Goal: Information Seeking & Learning: Learn about a topic

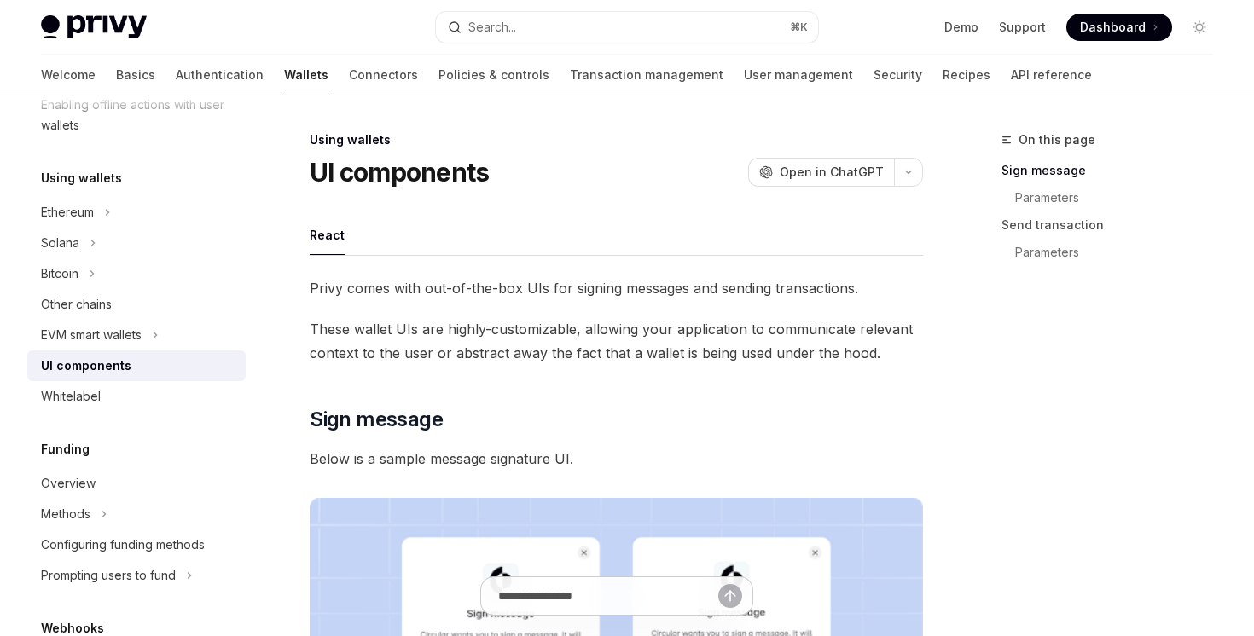
click at [90, 359] on div "UI components" at bounding box center [86, 366] width 90 height 20
type textarea "*"
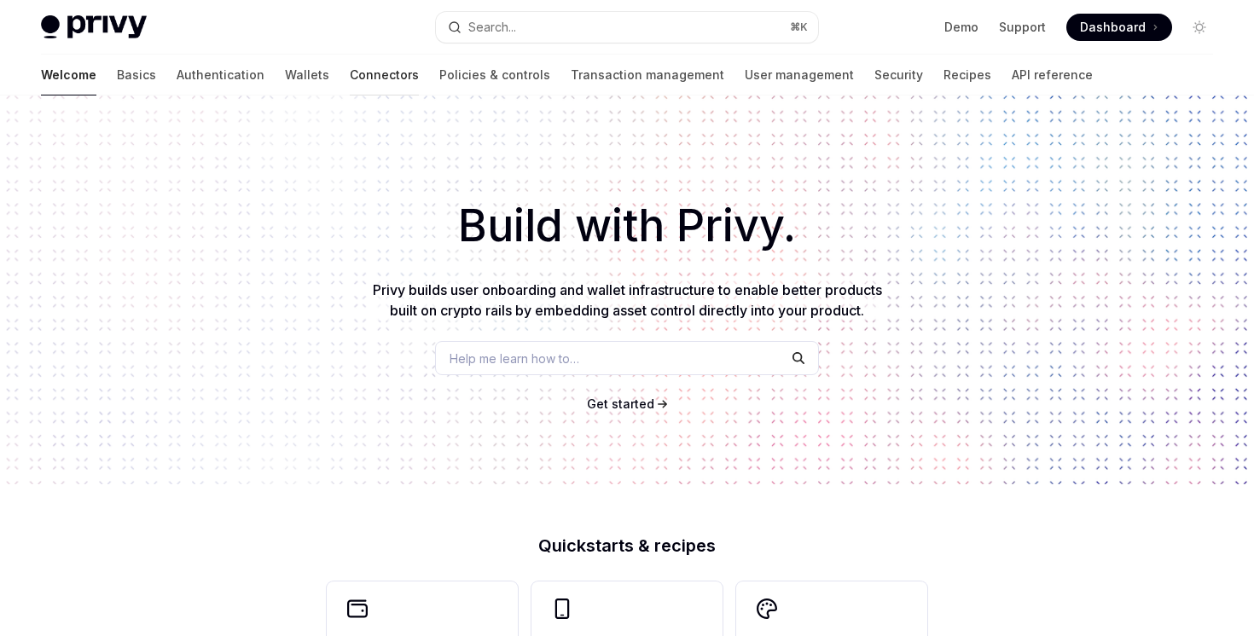
click at [350, 68] on link "Connectors" at bounding box center [384, 75] width 69 height 41
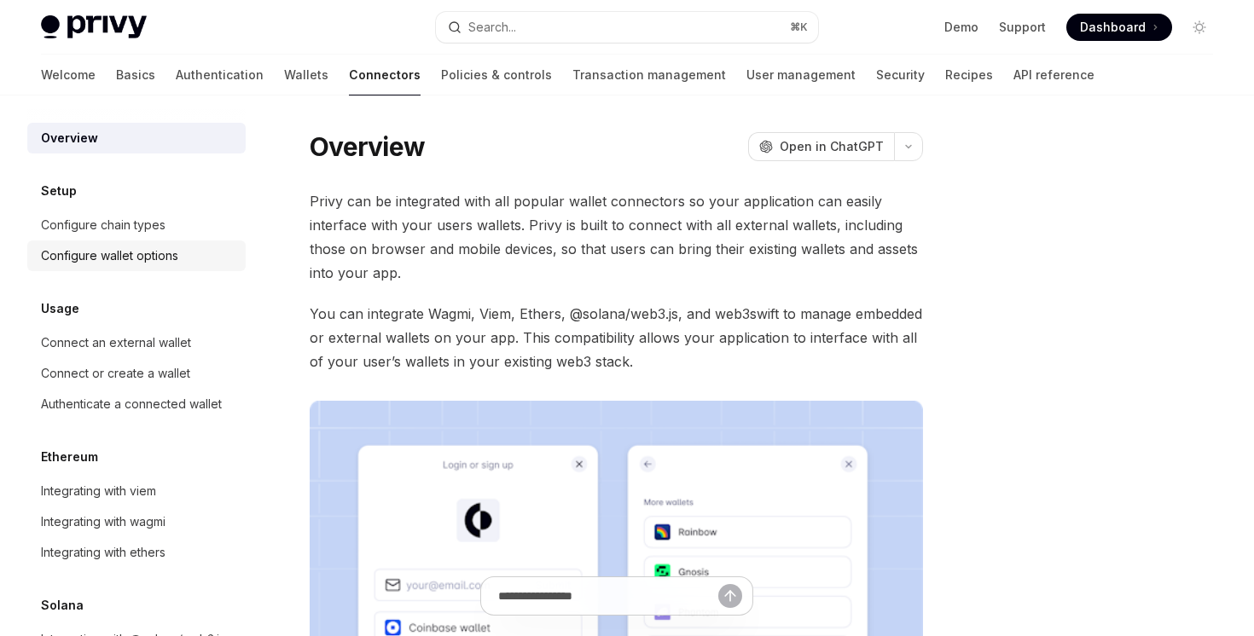
click at [113, 252] on div "Configure wallet options" at bounding box center [109, 256] width 137 height 20
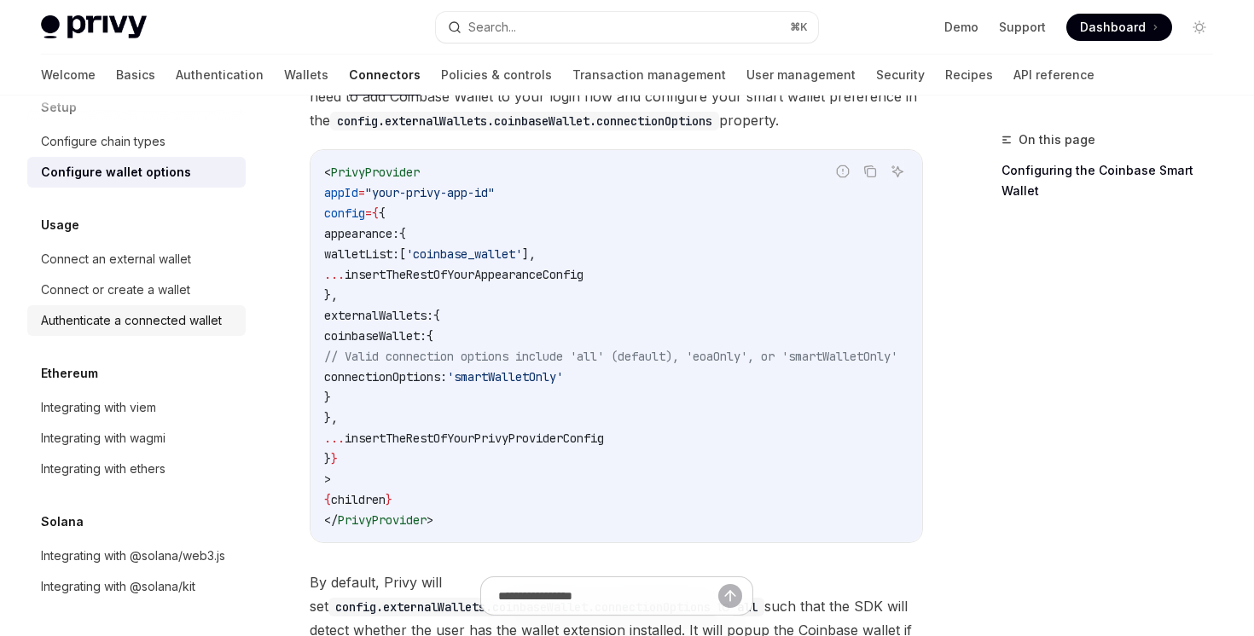
scroll to position [2046, 0]
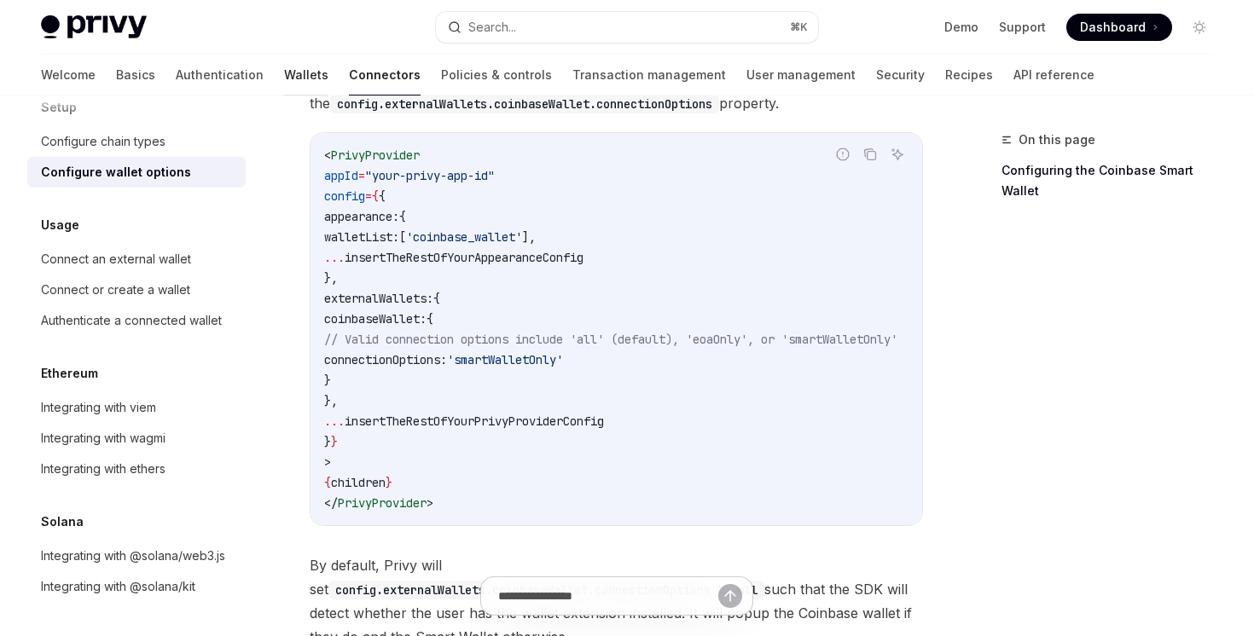
click at [284, 57] on link "Wallets" at bounding box center [306, 75] width 44 height 41
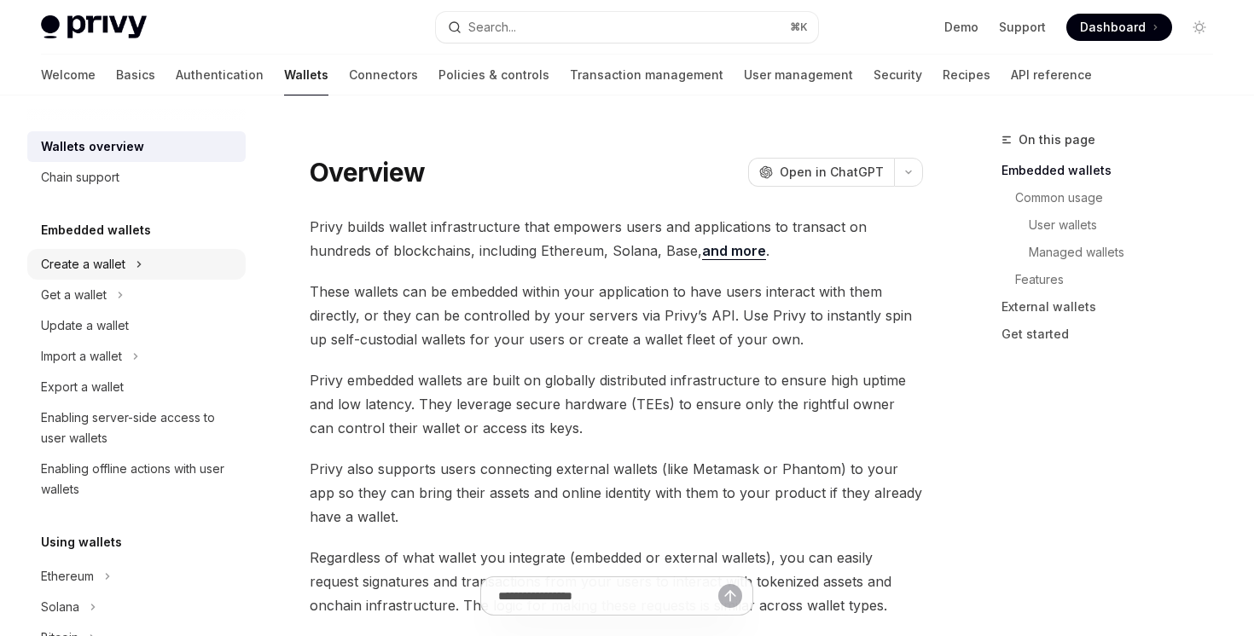
scroll to position [829, 0]
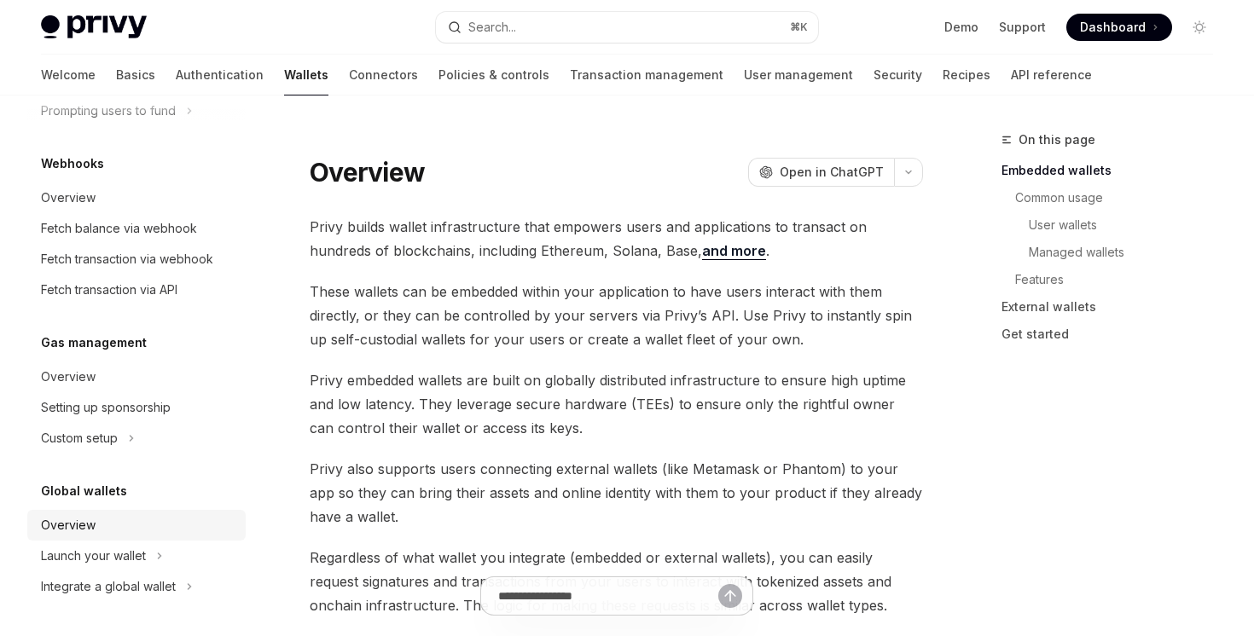
click at [164, 529] on div "Overview" at bounding box center [138, 525] width 194 height 20
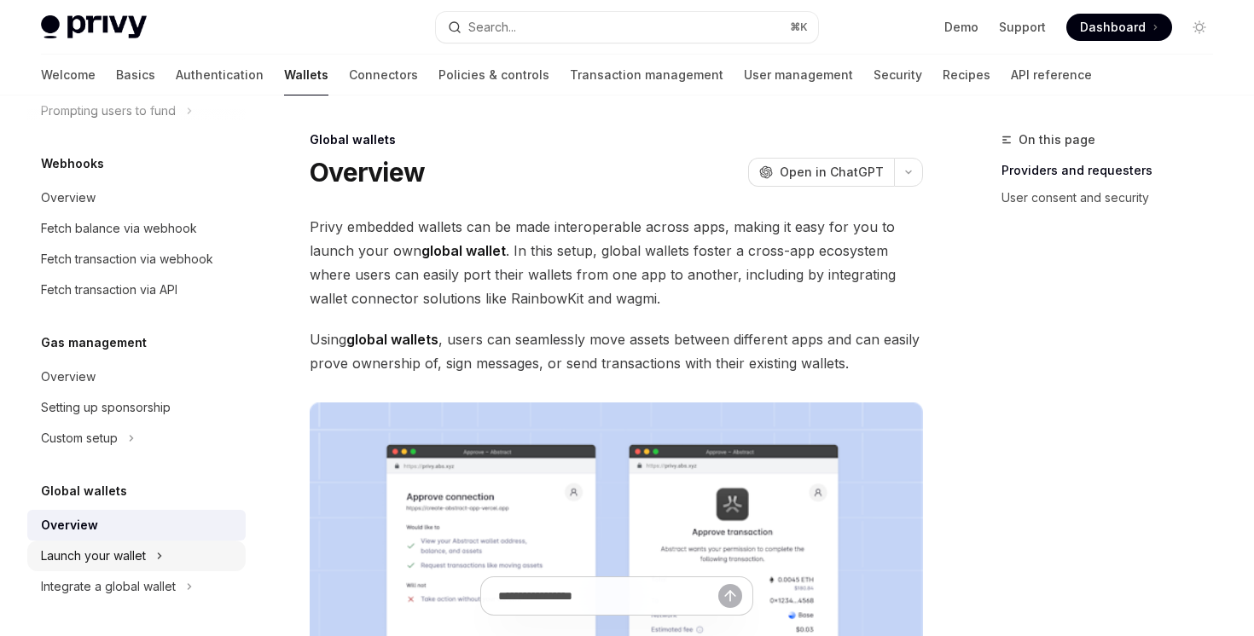
click at [171, 561] on div "Launch your wallet" at bounding box center [136, 556] width 218 height 31
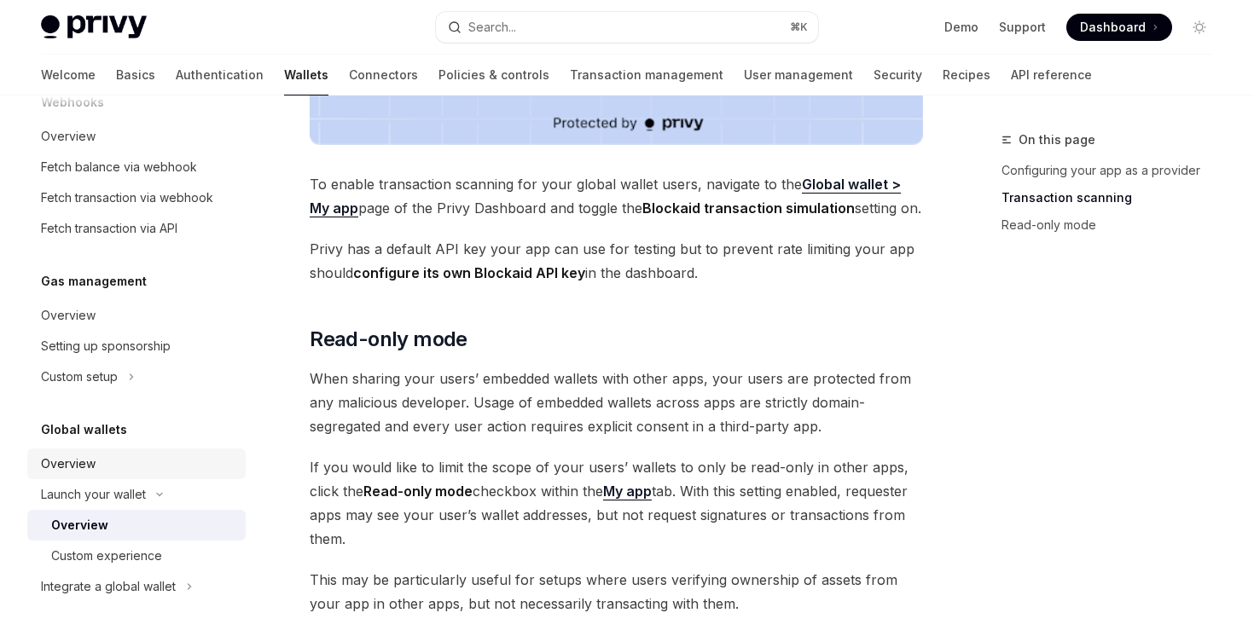
scroll to position [1569, 0]
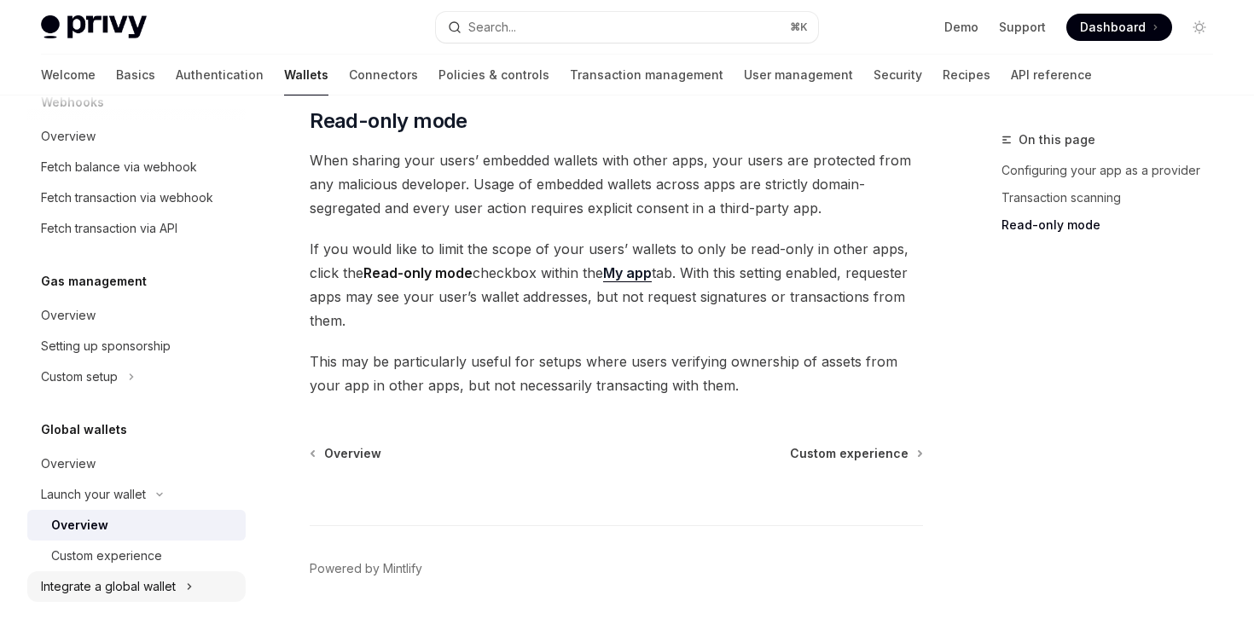
click at [171, 594] on div "Integrate a global wallet" at bounding box center [108, 587] width 135 height 20
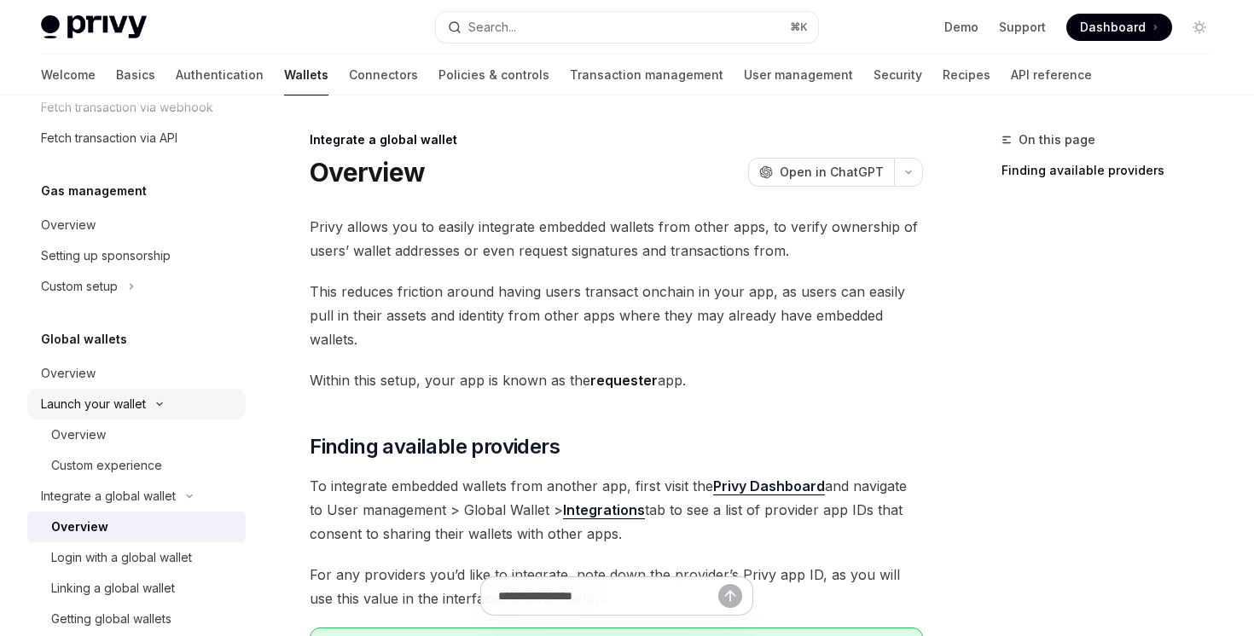
scroll to position [1106, 0]
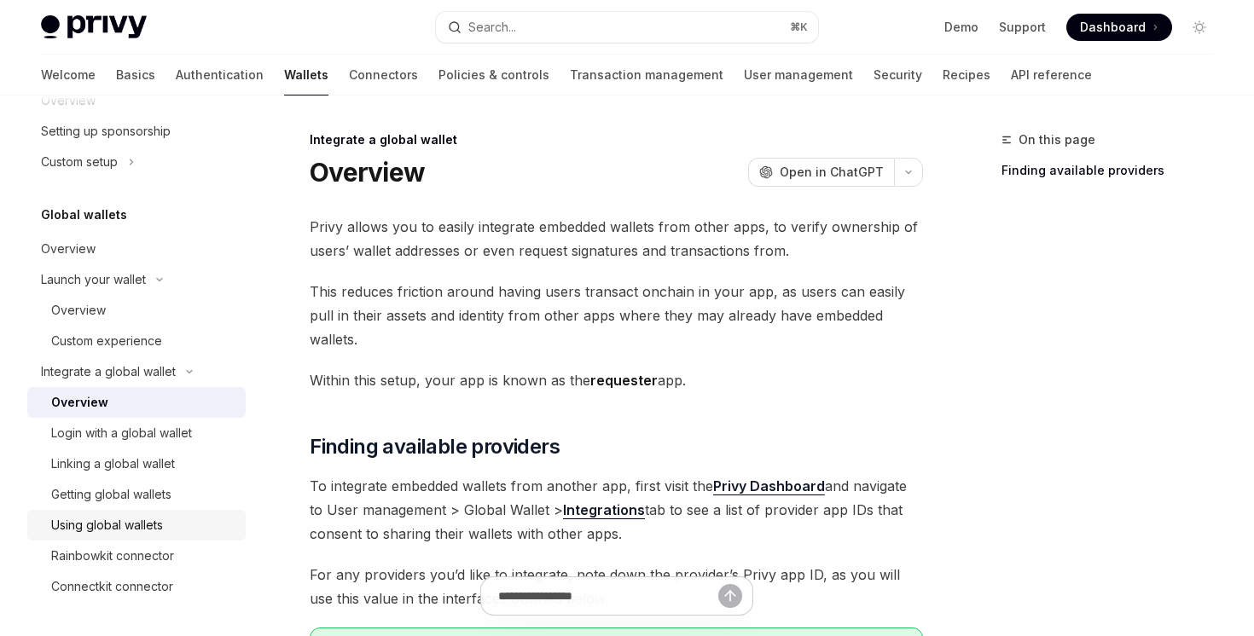
click at [179, 533] on div "Using global wallets" at bounding box center [143, 525] width 184 height 20
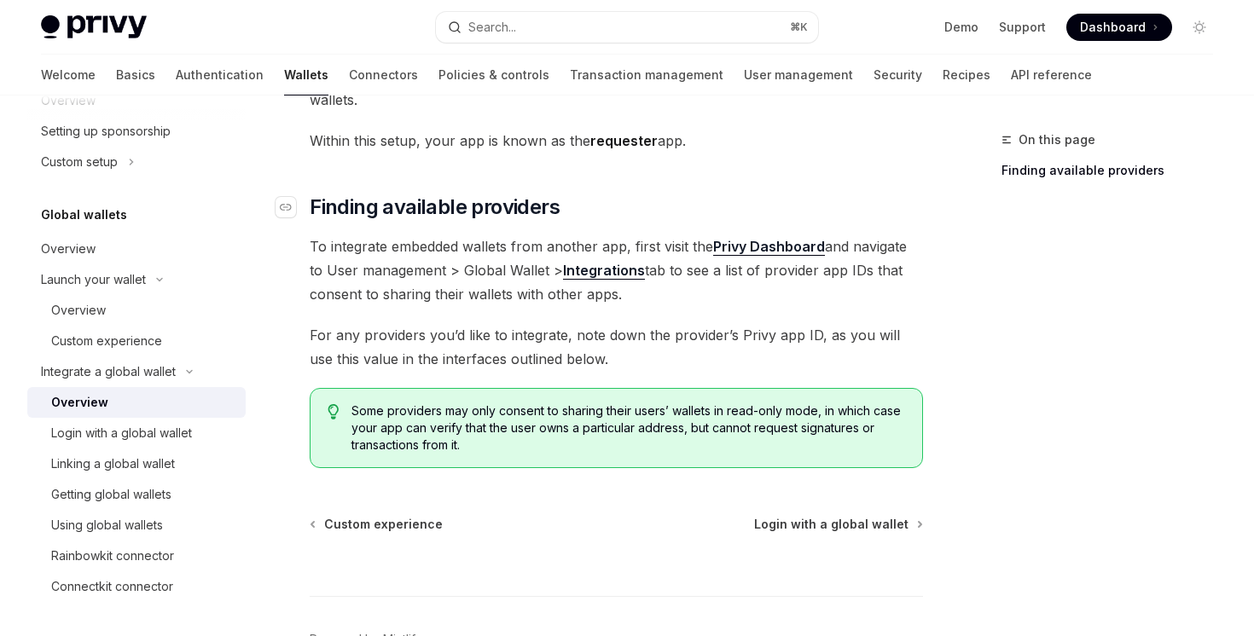
scroll to position [323, 0]
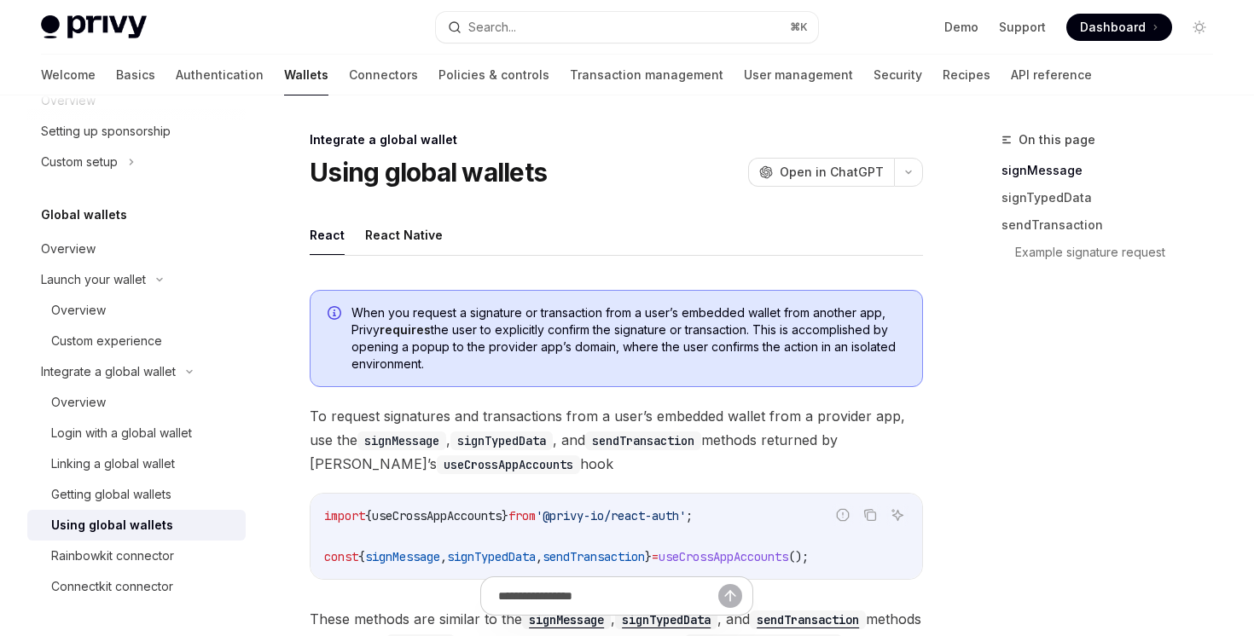
scroll to position [303, 0]
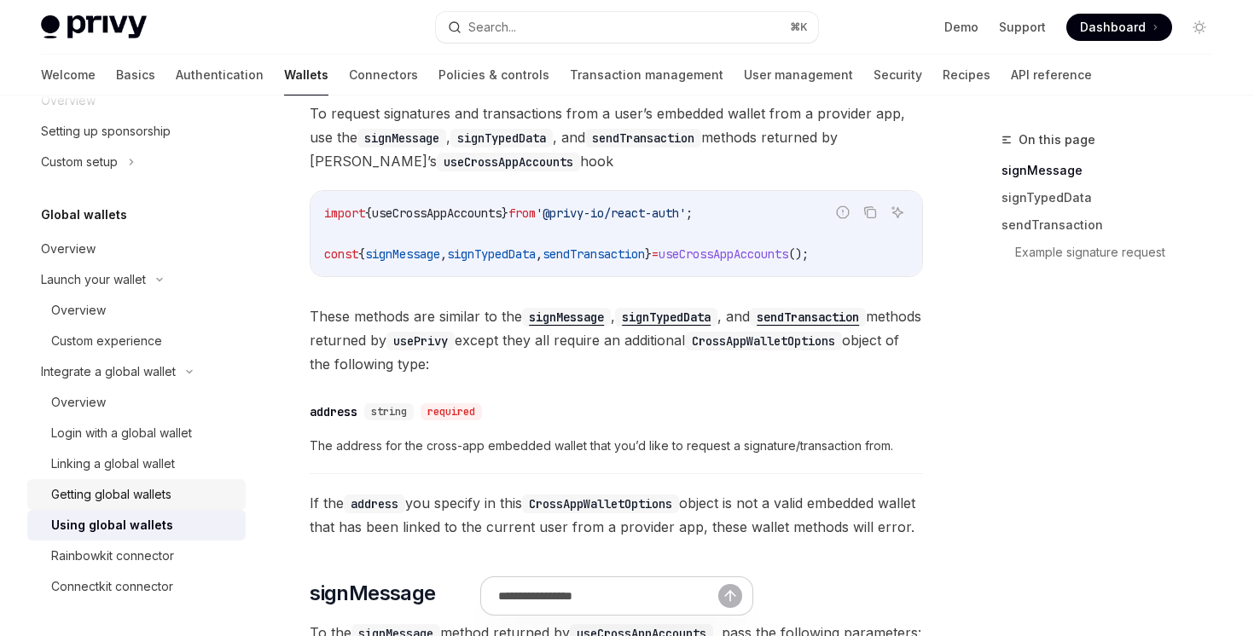
click at [226, 498] on div "Getting global wallets" at bounding box center [143, 495] width 184 height 20
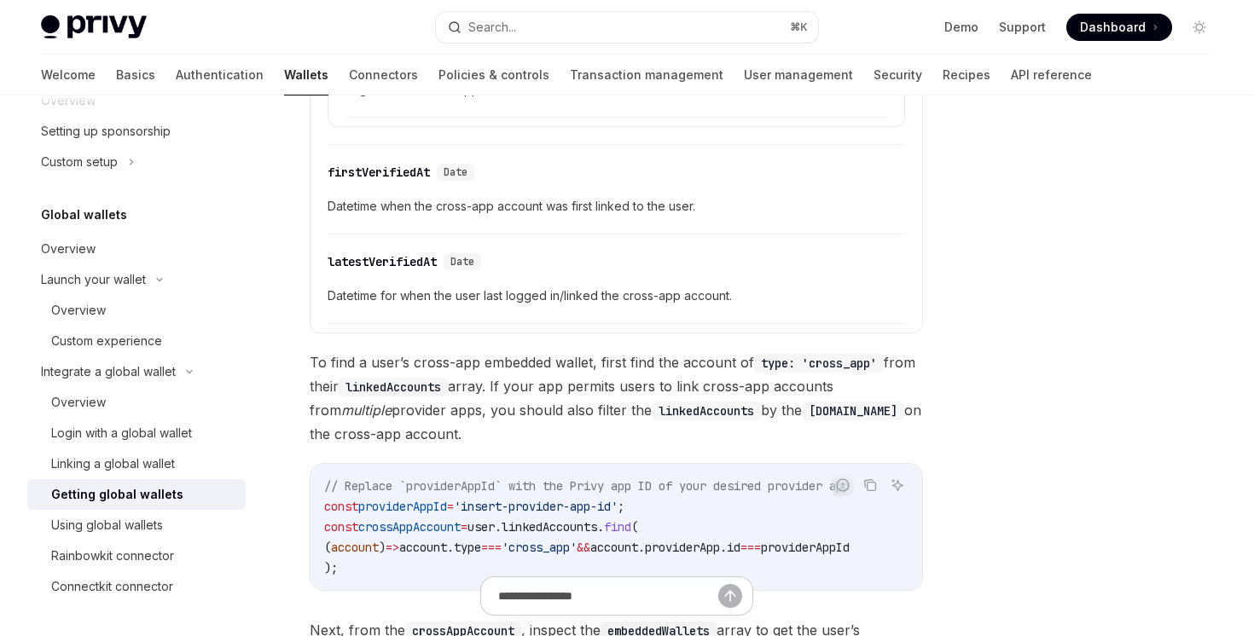
scroll to position [1073, 0]
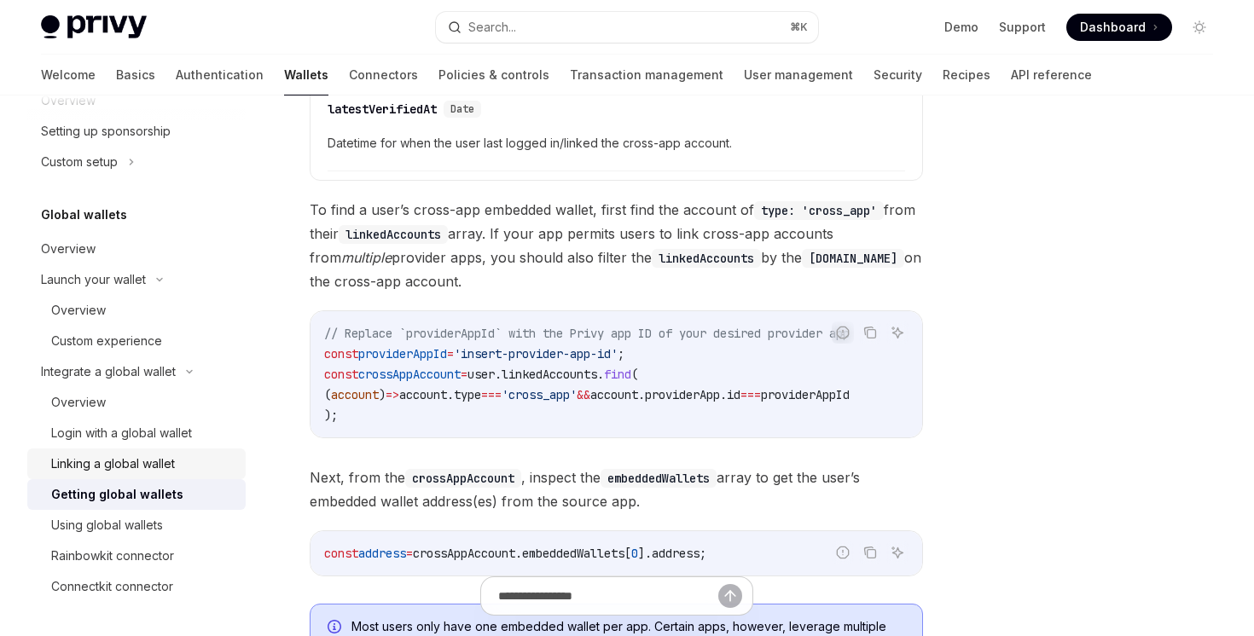
click at [191, 473] on div "Linking a global wallet" at bounding box center [143, 464] width 184 height 20
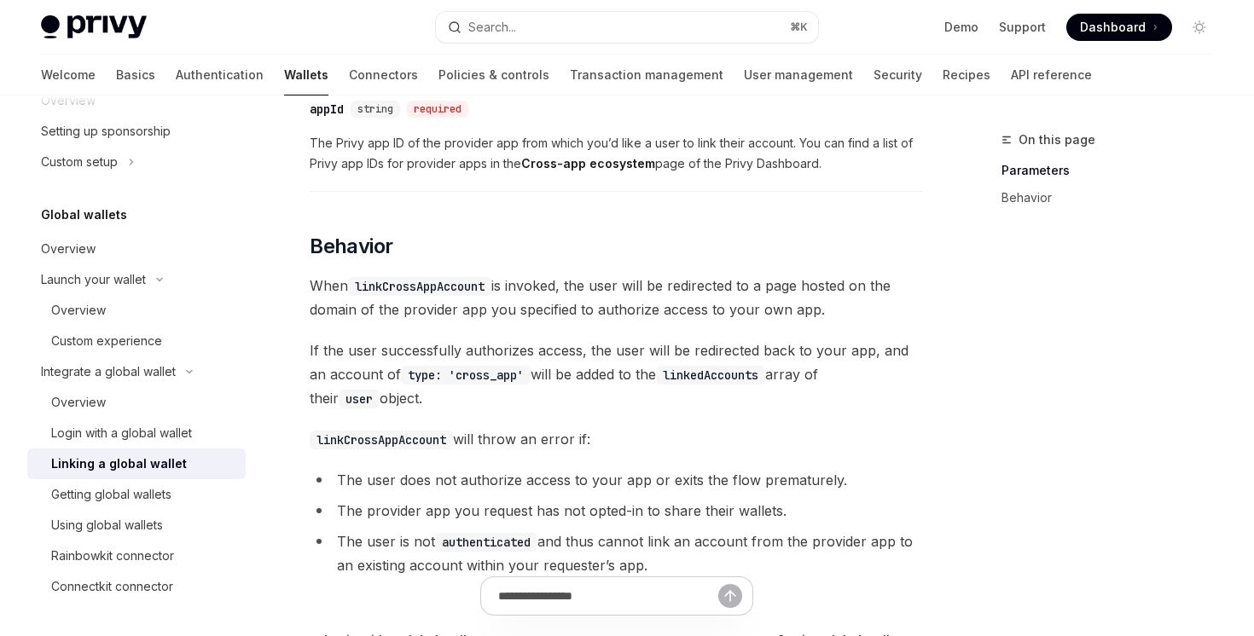
scroll to position [716, 0]
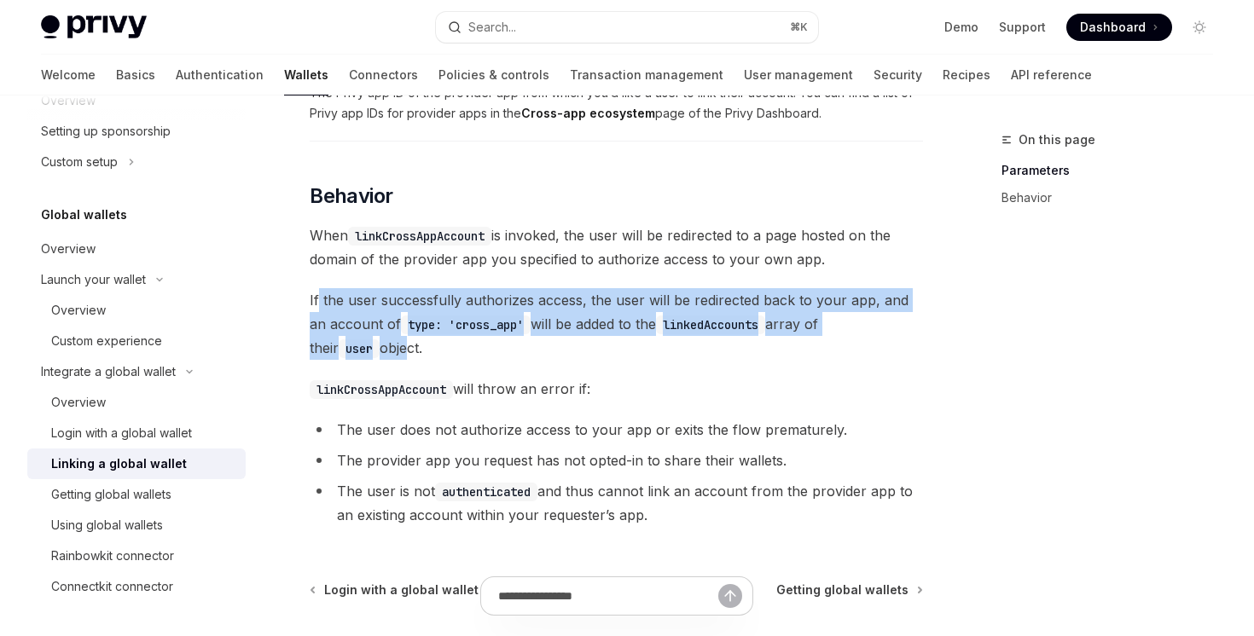
drag, startPoint x: 320, startPoint y: 299, endPoint x: 328, endPoint y: 347, distance: 49.4
click at [328, 347] on span "If the user successfully authorizes access, the user will be redirected back to…" at bounding box center [616, 324] width 613 height 72
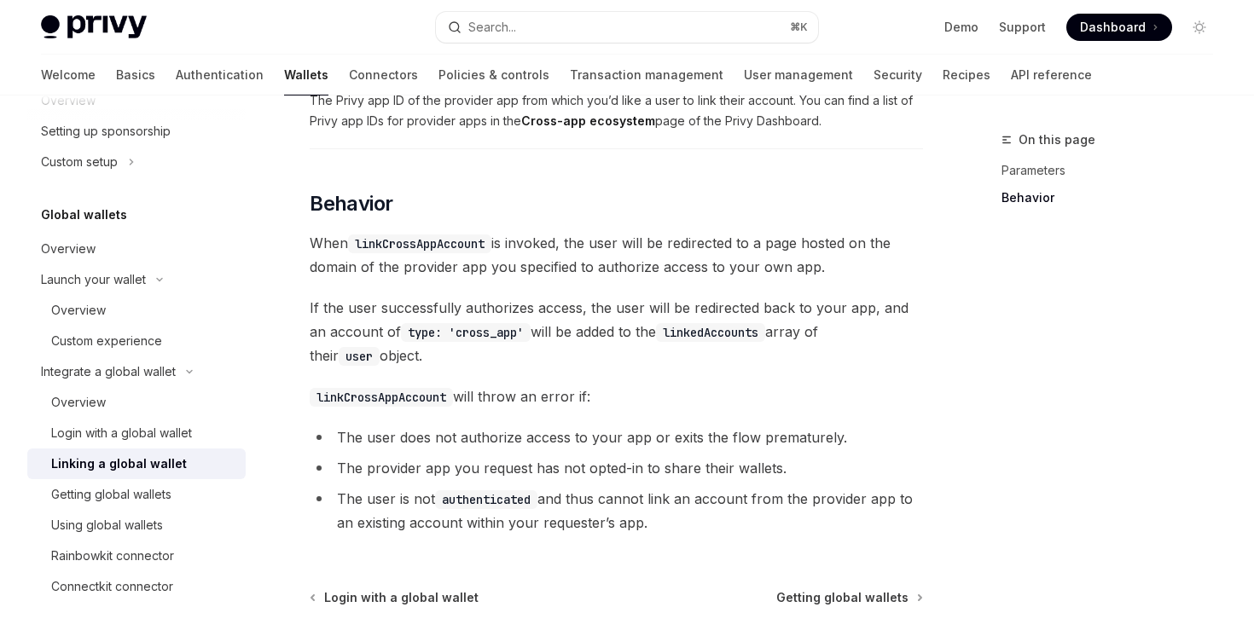
scroll to position [889, 0]
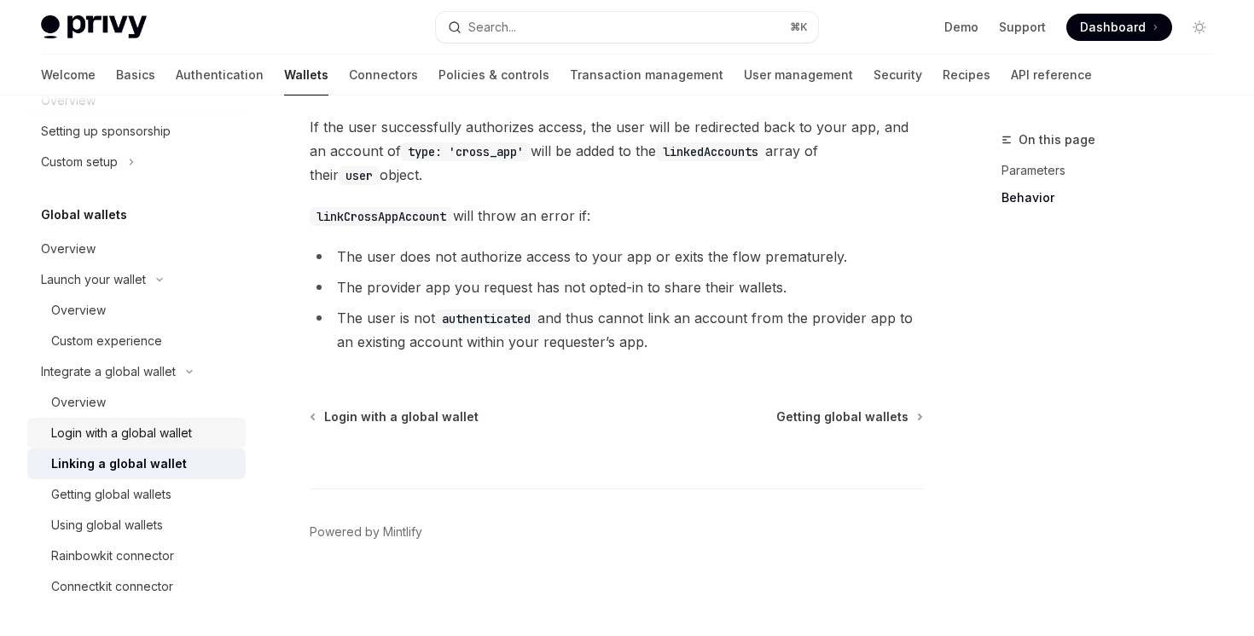
click at [221, 425] on div "Login with a global wallet" at bounding box center [143, 433] width 184 height 20
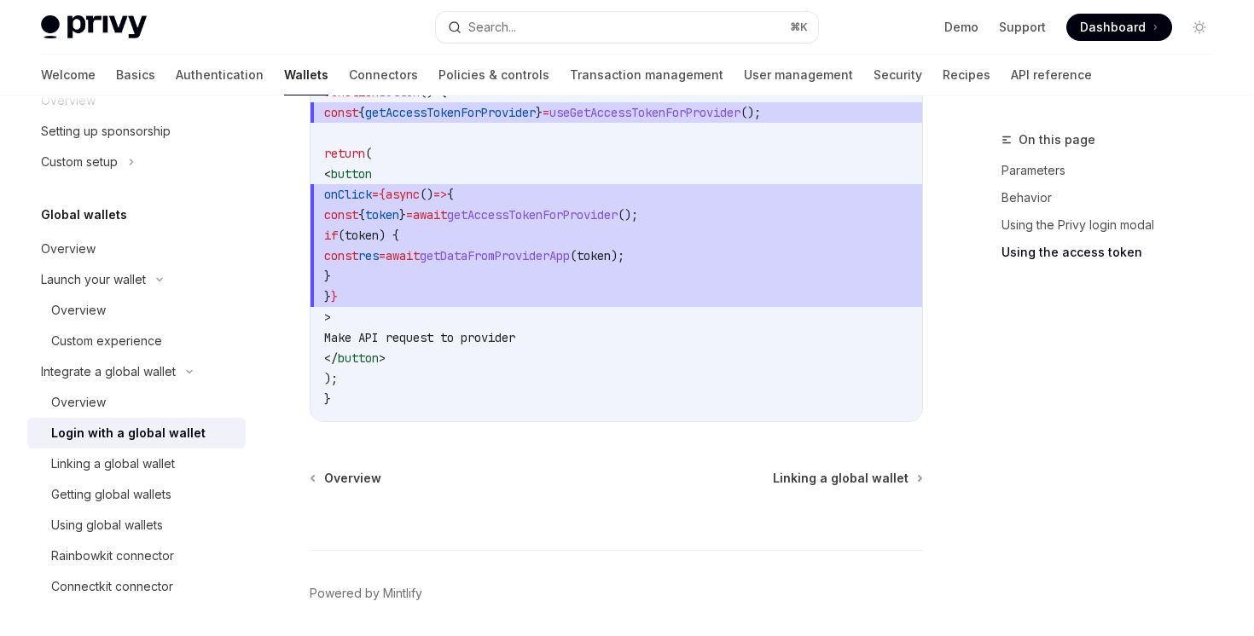
scroll to position [1874, 0]
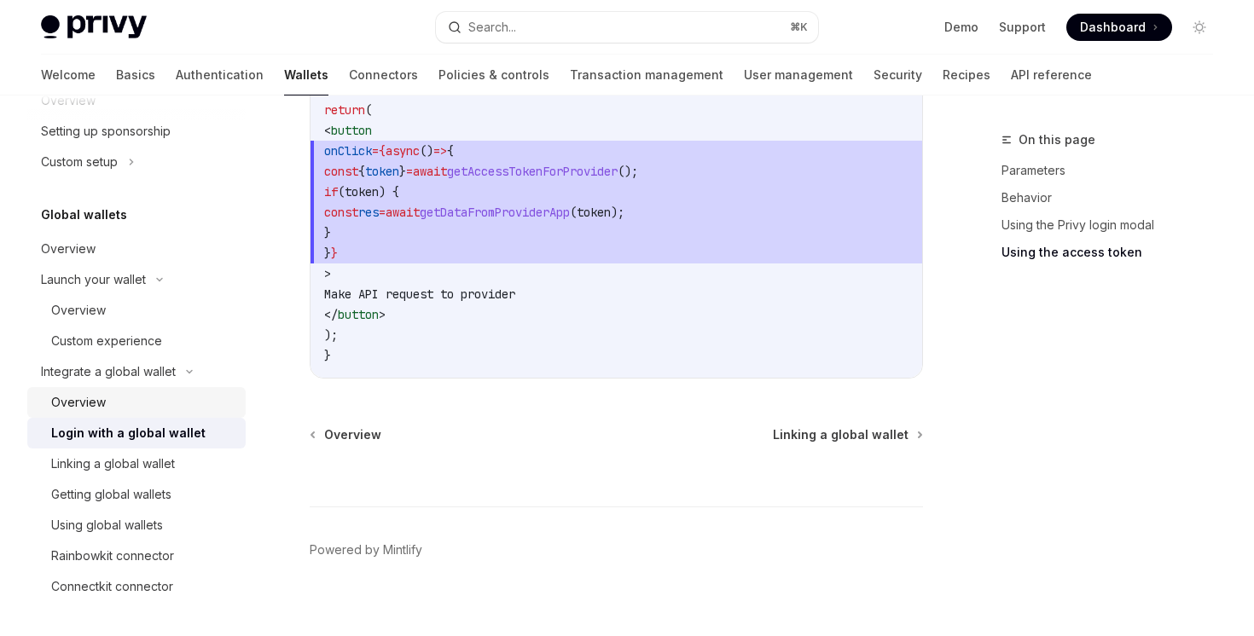
click at [174, 403] on div "Overview" at bounding box center [143, 402] width 184 height 20
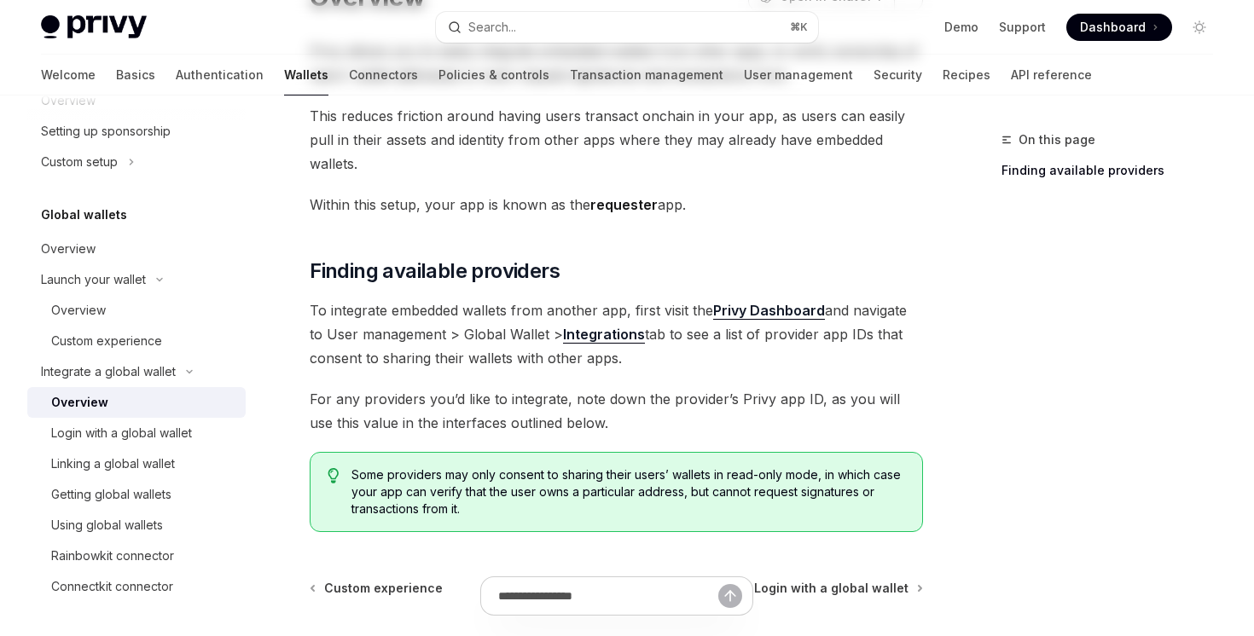
scroll to position [323, 0]
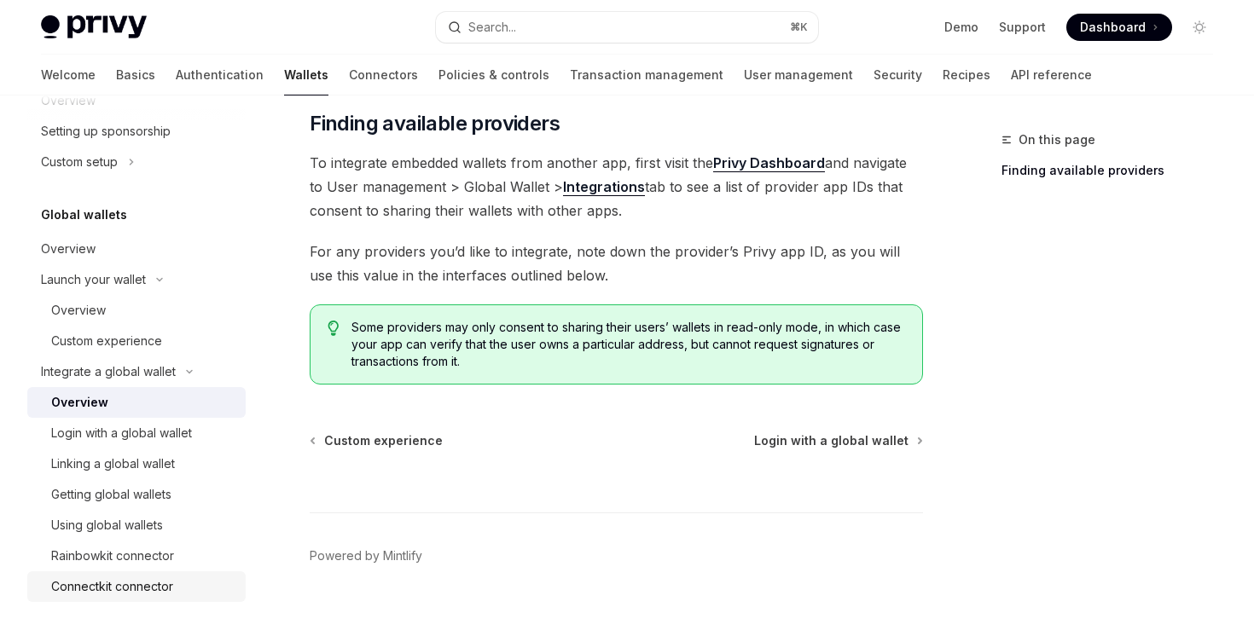
click at [165, 583] on div "Connectkit connector" at bounding box center [112, 587] width 122 height 20
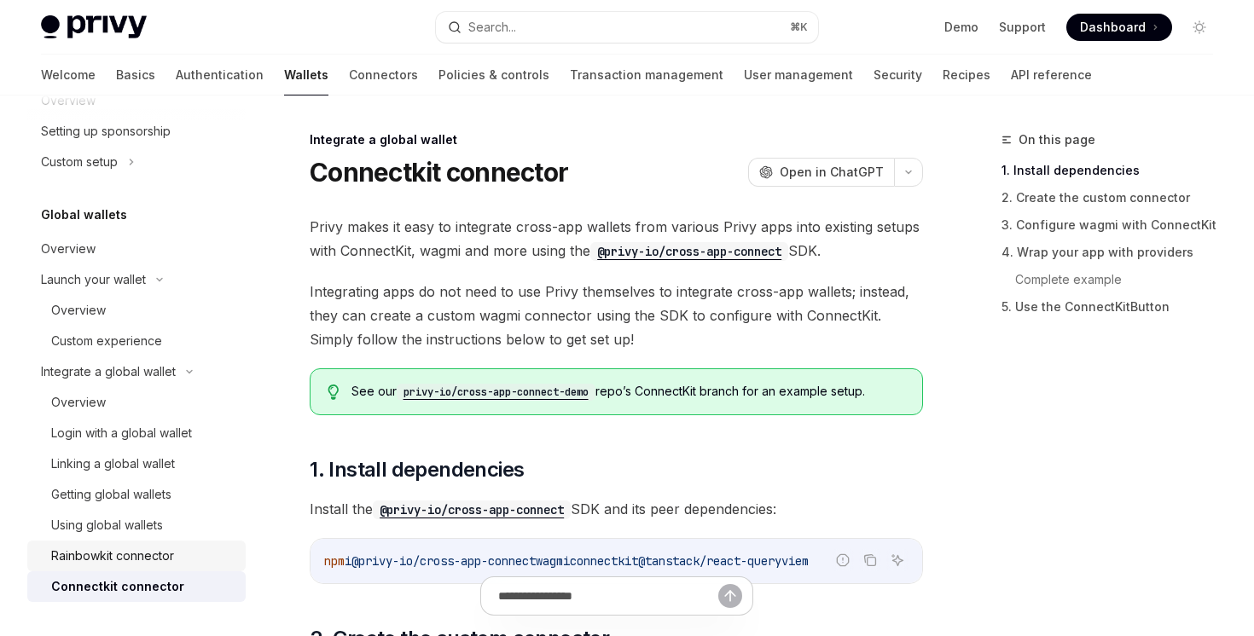
click at [182, 559] on div "Rainbowkit connector" at bounding box center [143, 556] width 184 height 20
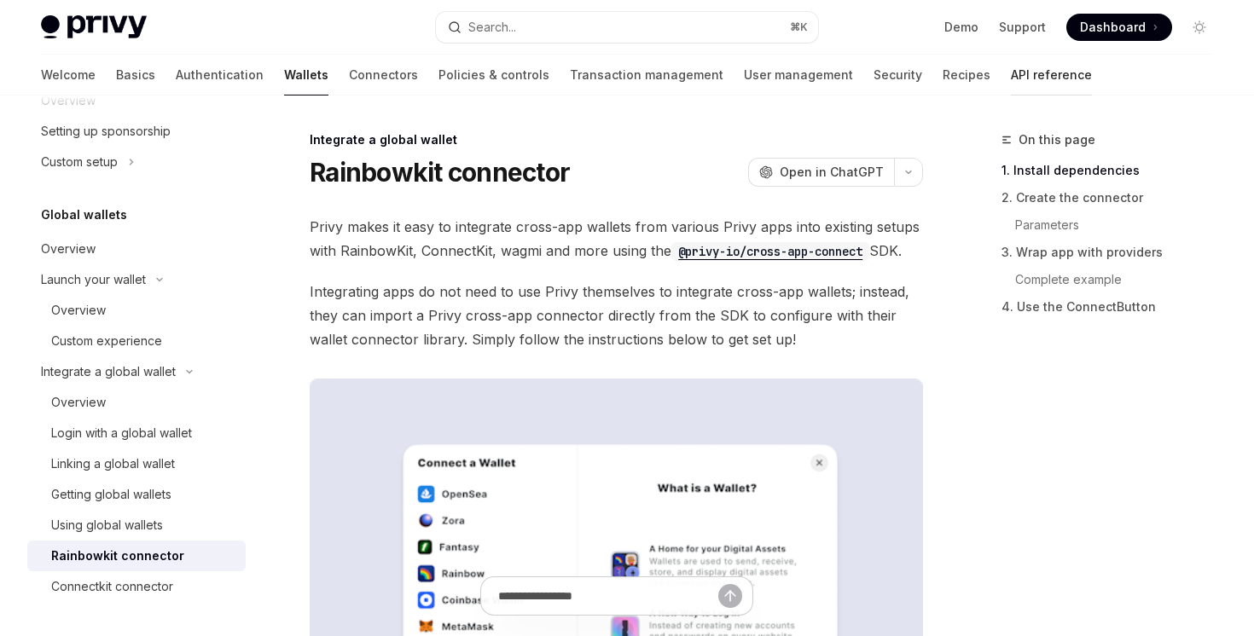
click at [1011, 84] on link "API reference" at bounding box center [1051, 75] width 81 height 41
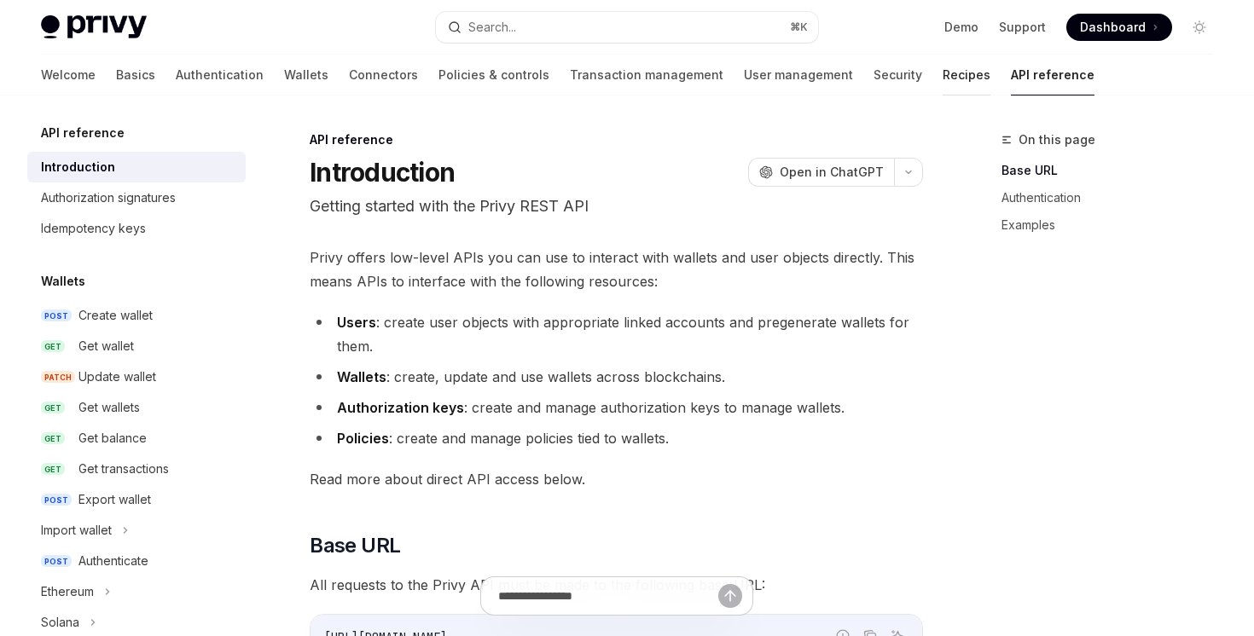
click at [943, 63] on link "Recipes" at bounding box center [967, 75] width 48 height 41
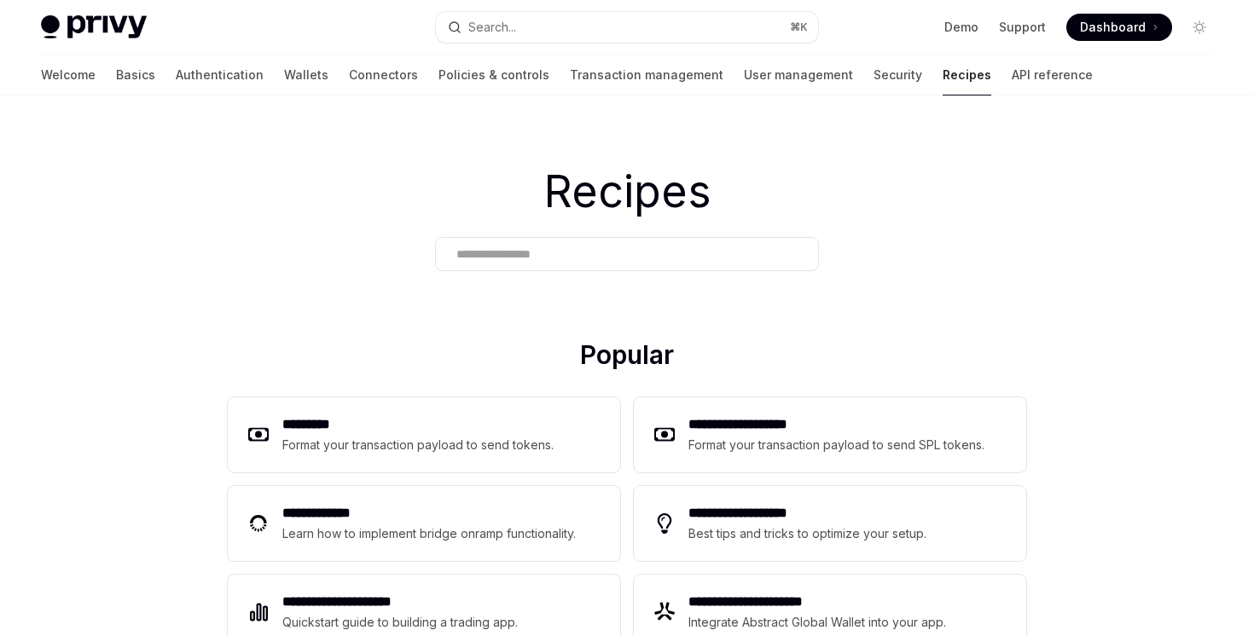
click at [593, 270] on div at bounding box center [627, 254] width 384 height 34
click at [595, 258] on input "text" at bounding box center [626, 255] width 341 height 18
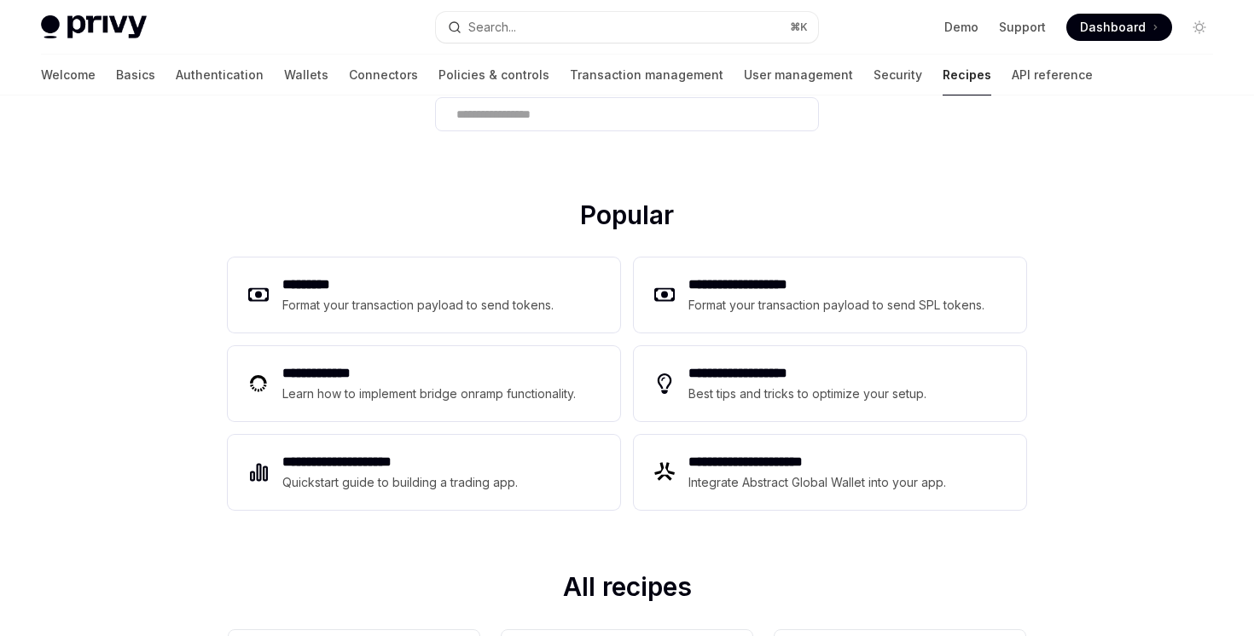
scroll to position [163, 0]
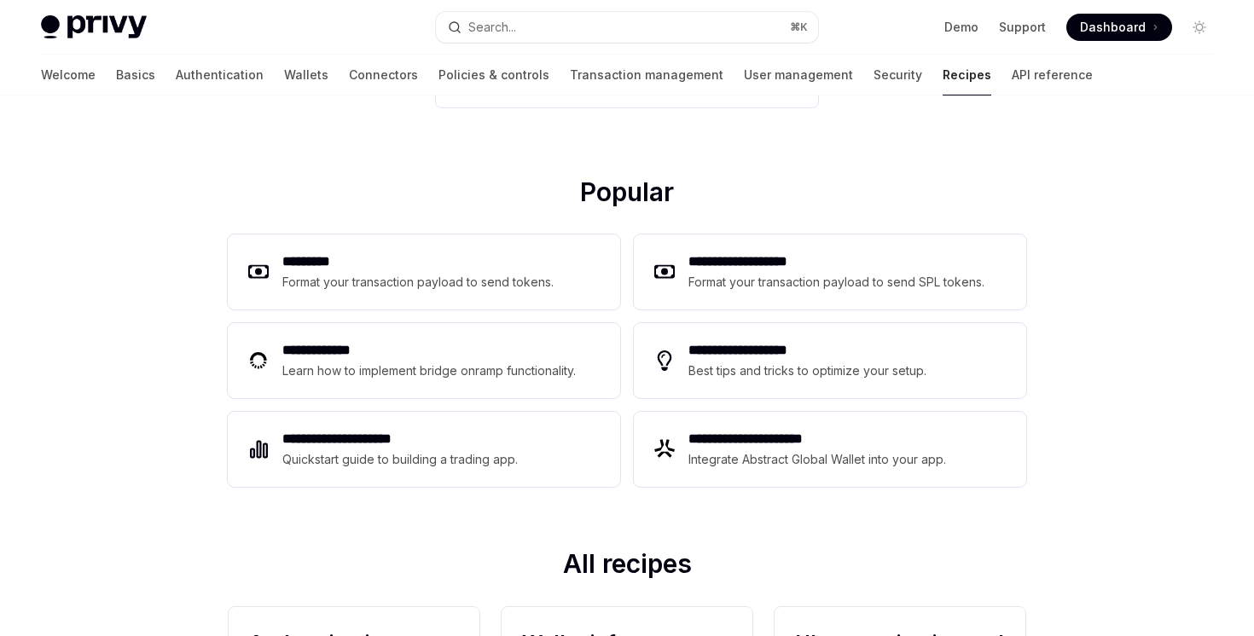
click at [784, 409] on div "**********" at bounding box center [627, 361] width 798 height 266
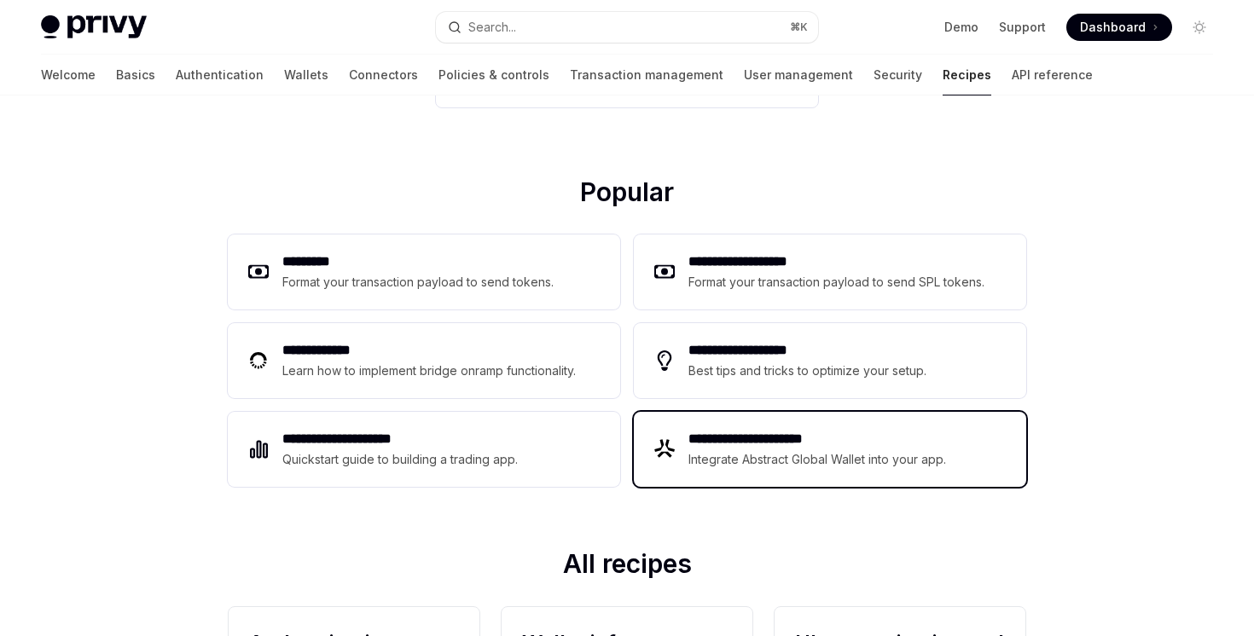
click at [775, 429] on h2 "**********" at bounding box center [817, 439] width 259 height 20
type textarea "*"
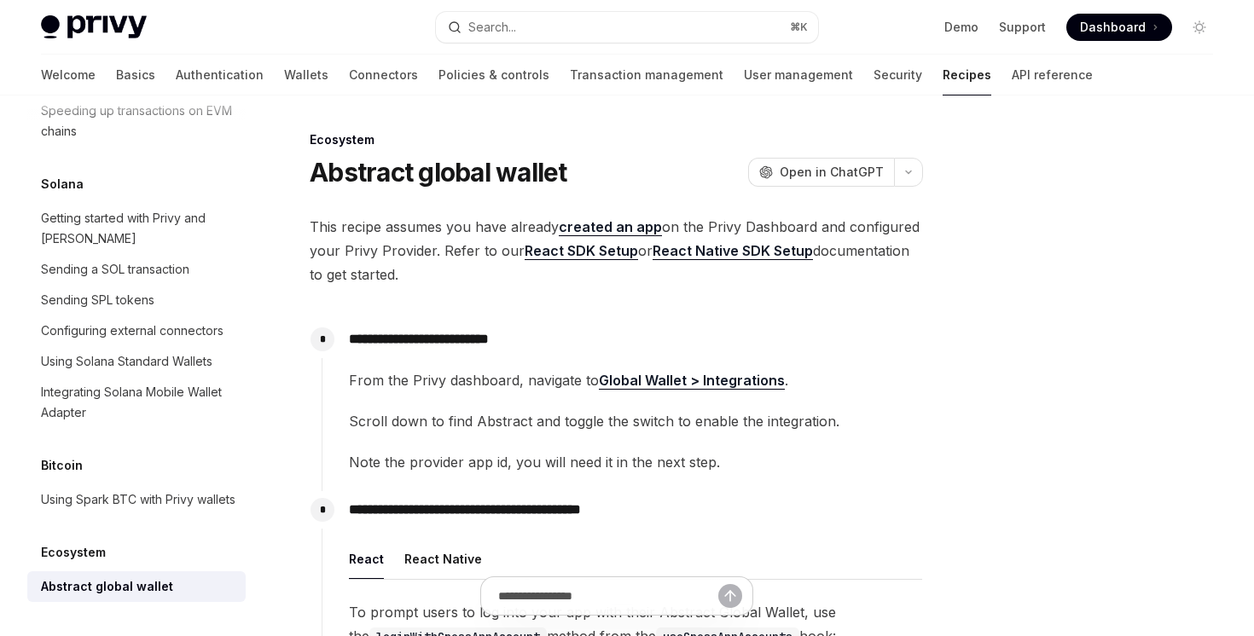
click at [635, 1] on div "Privy Docs home page Search... ⌘ K Demo Support Dashboard Dashboard Search..." at bounding box center [627, 27] width 1172 height 55
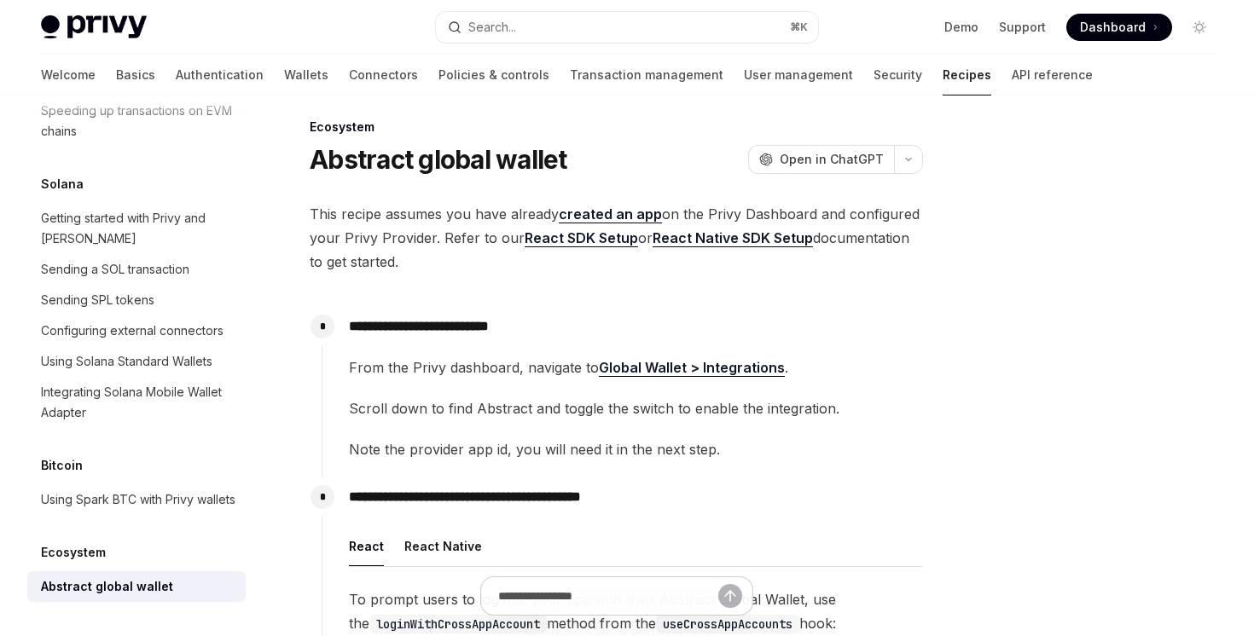
scroll to position [15, 0]
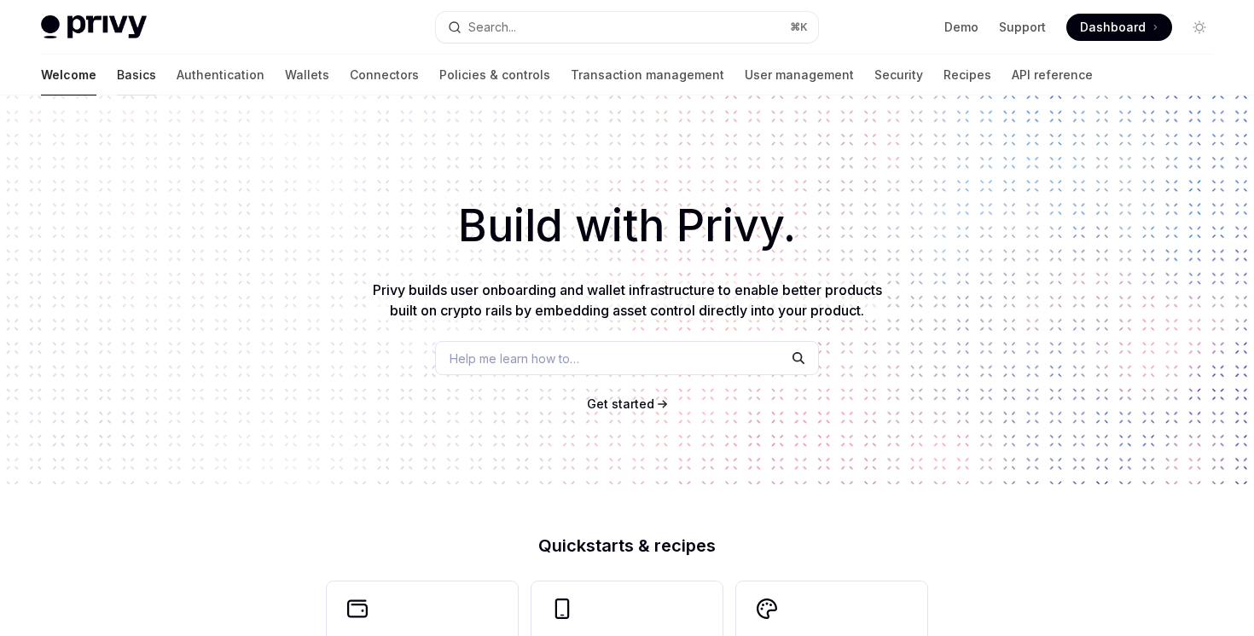
click at [117, 83] on link "Basics" at bounding box center [136, 75] width 39 height 41
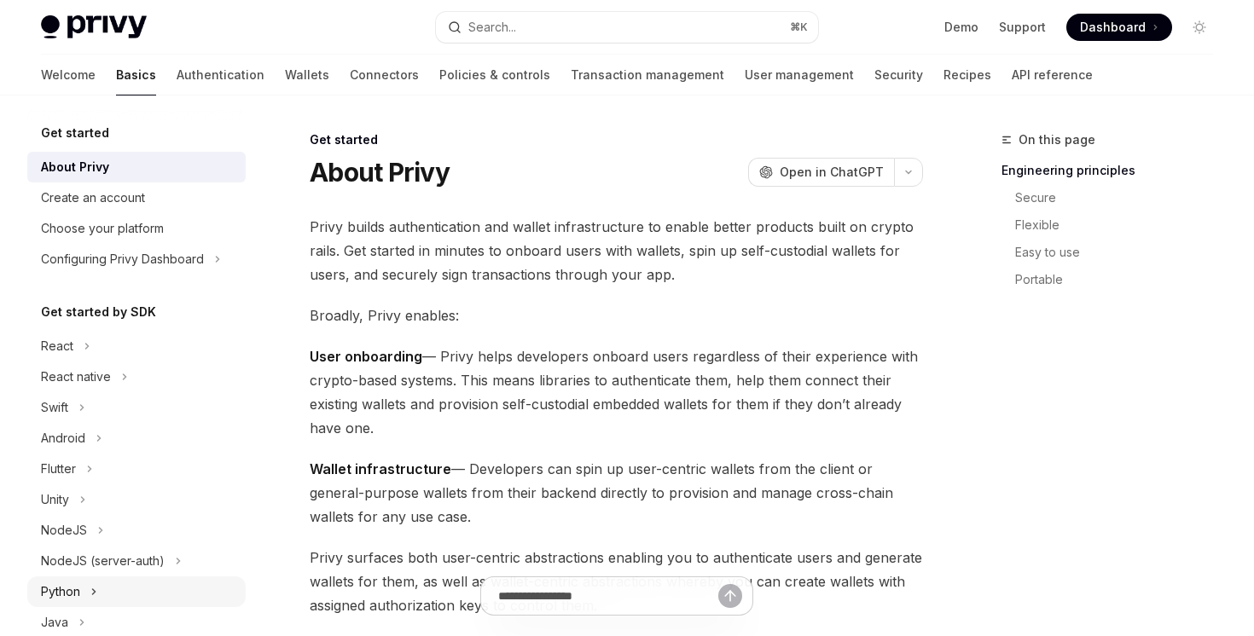
scroll to position [302, 0]
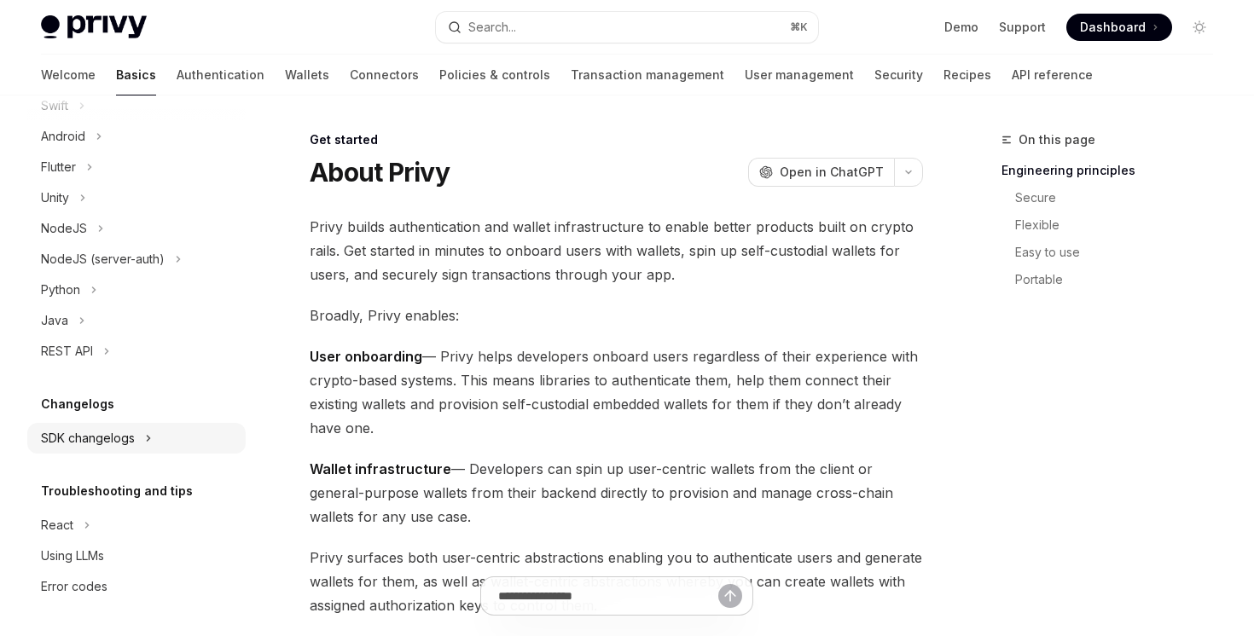
click at [142, 431] on div "SDK changelogs" at bounding box center [136, 438] width 218 height 31
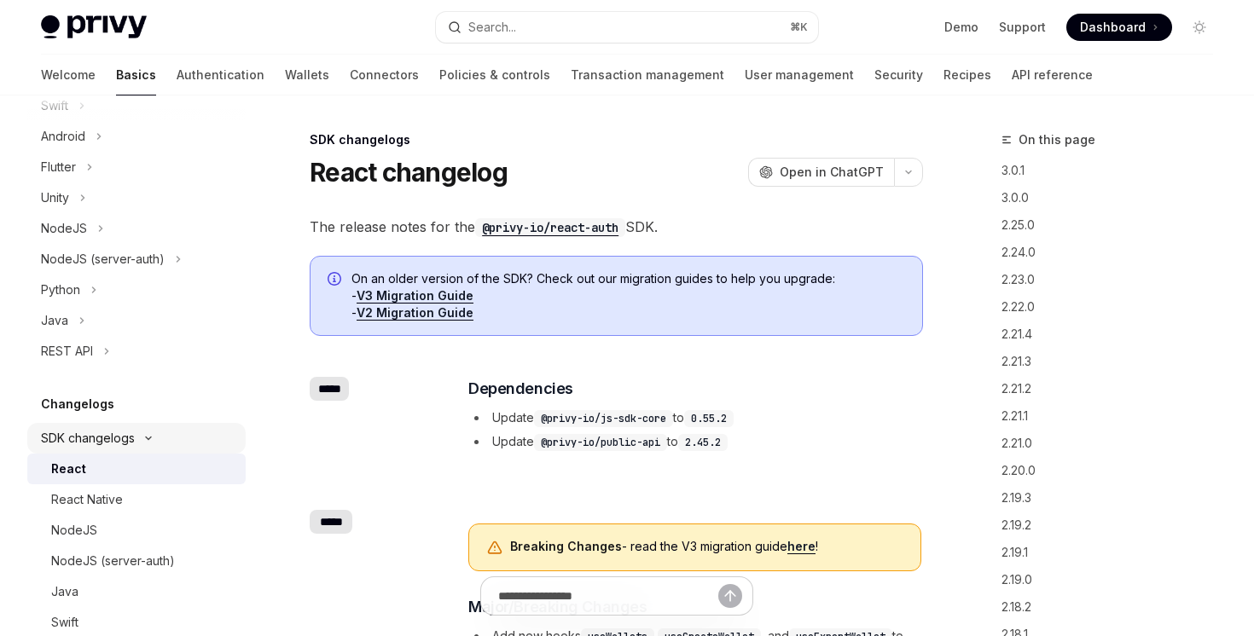
scroll to position [581, 0]
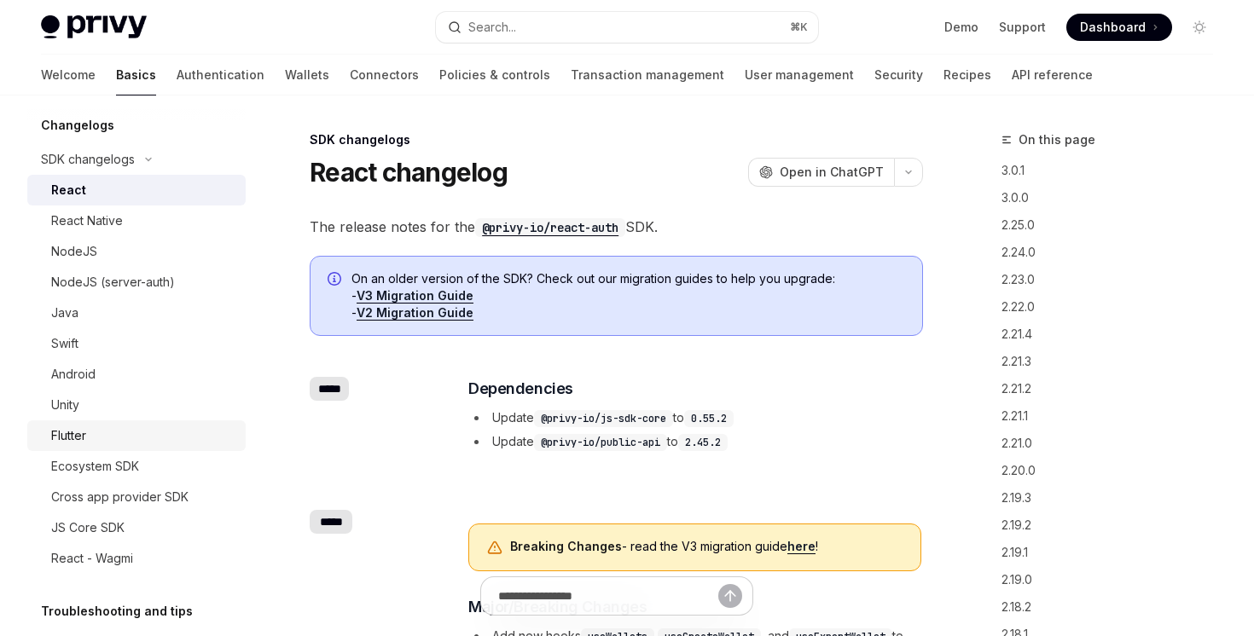
click at [139, 427] on div "Flutter" at bounding box center [143, 436] width 184 height 20
click at [134, 442] on div "Flutter" at bounding box center [143, 436] width 184 height 20
type textarea "*"
